Goal: Check status: Check status

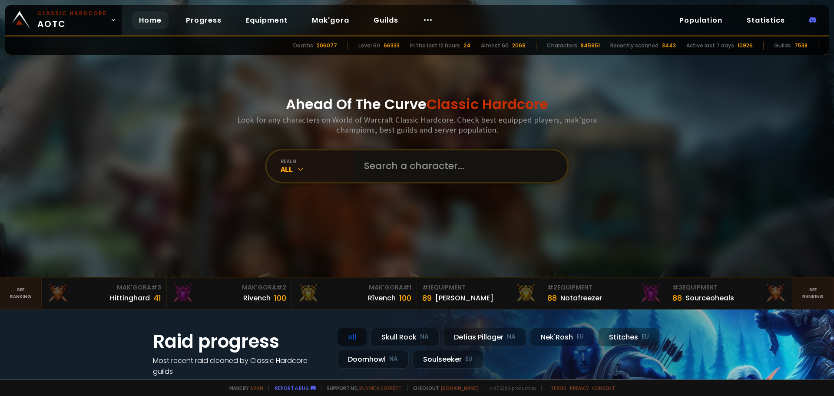
click at [410, 169] on input "text" at bounding box center [458, 165] width 198 height 31
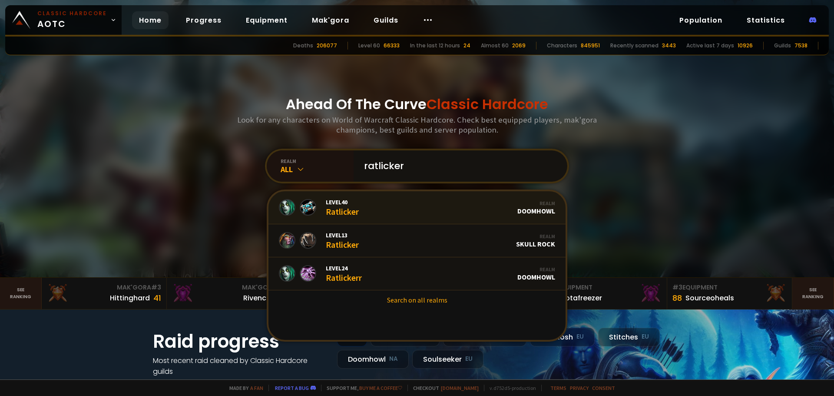
type input "ratlicker"
click at [374, 206] on link "Level 40 Ratlicker Realm Doomhowl" at bounding box center [416, 207] width 297 height 33
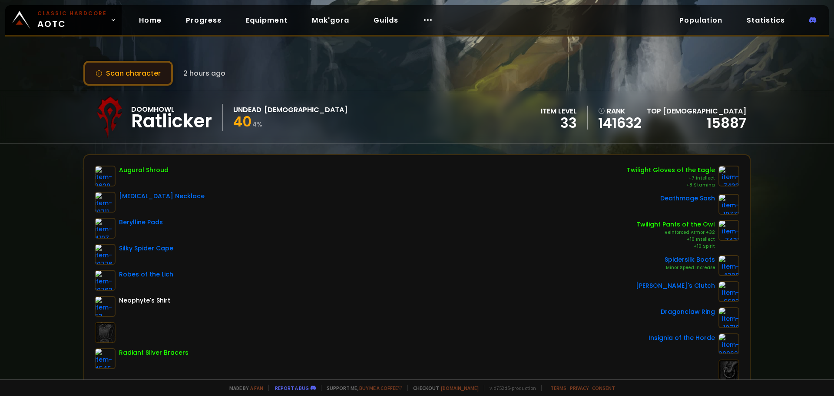
click at [156, 75] on button "Scan character" at bounding box center [127, 73] width 89 height 25
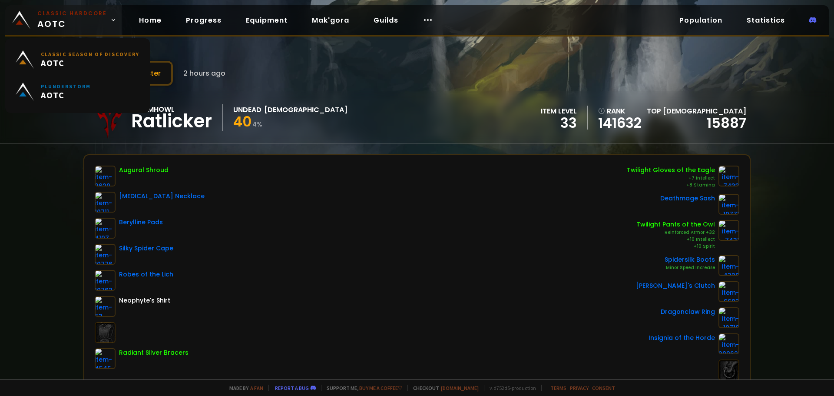
click at [66, 16] on small "Classic Hardcore" at bounding box center [72, 14] width 70 height 8
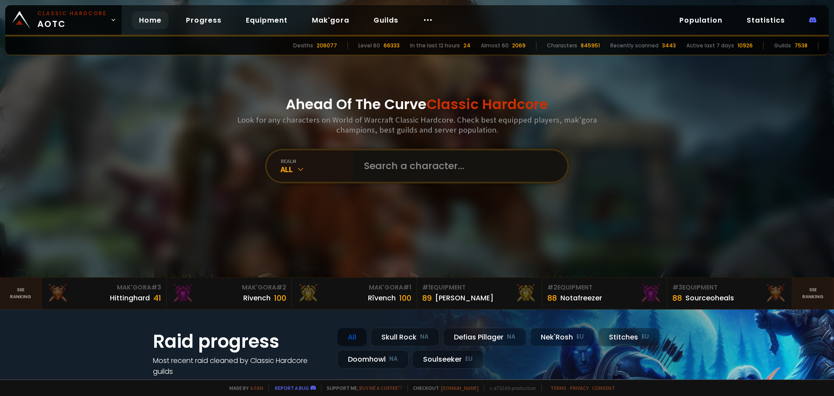
click at [388, 164] on input "text" at bounding box center [458, 165] width 198 height 31
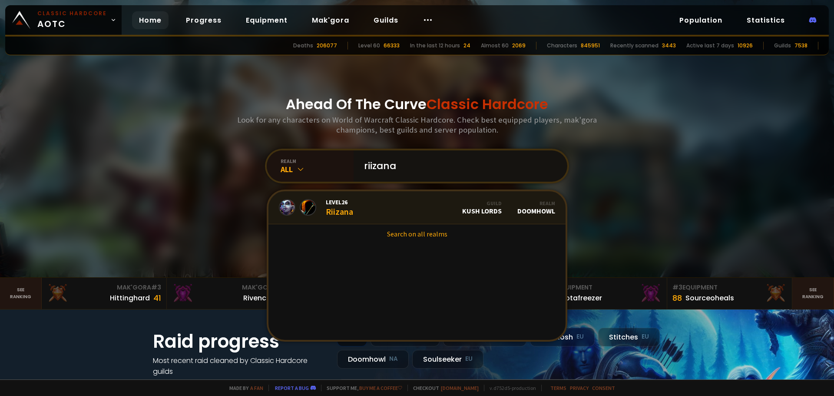
type input "riizana"
click at [363, 205] on link "Level 26 Riizana Guild Kush Lords Realm Doomhowl" at bounding box center [416, 207] width 297 height 33
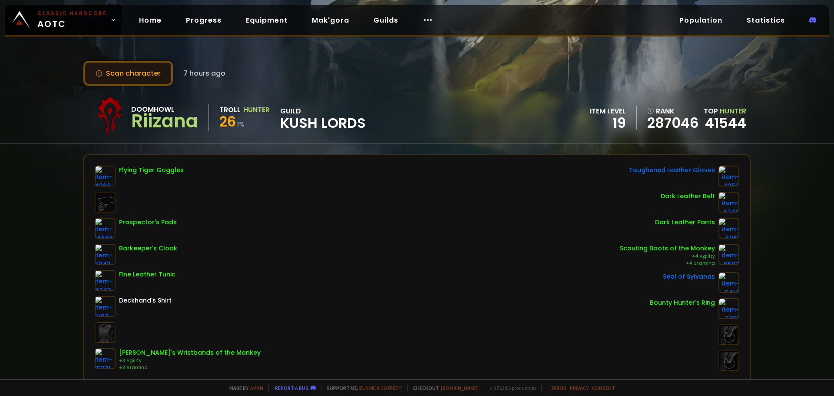
click at [148, 75] on button "Scan character" at bounding box center [127, 73] width 89 height 25
